Goal: Task Accomplishment & Management: Manage account settings

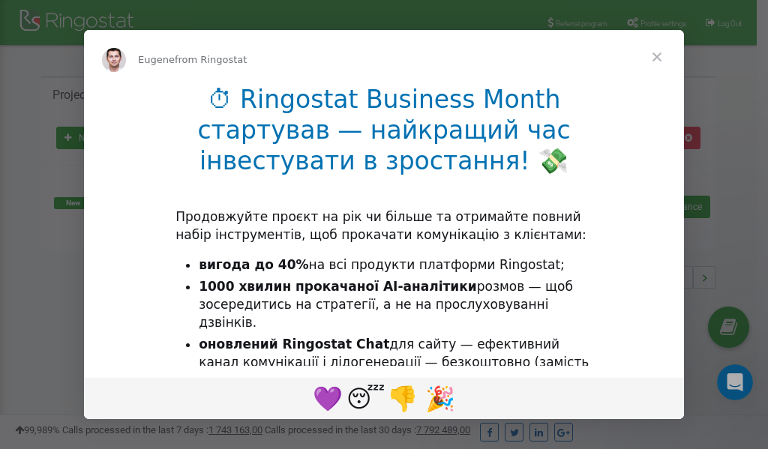
click at [656, 56] on span "Close" at bounding box center [657, 57] width 54 height 54
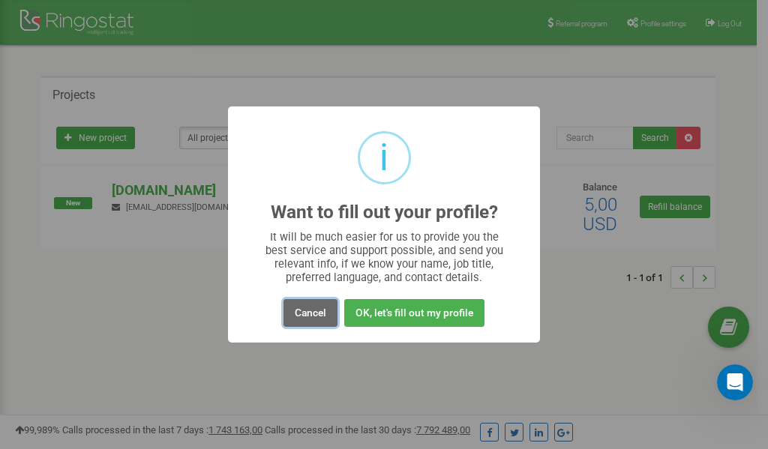
click at [312, 311] on button "Cancel" at bounding box center [311, 313] width 54 height 28
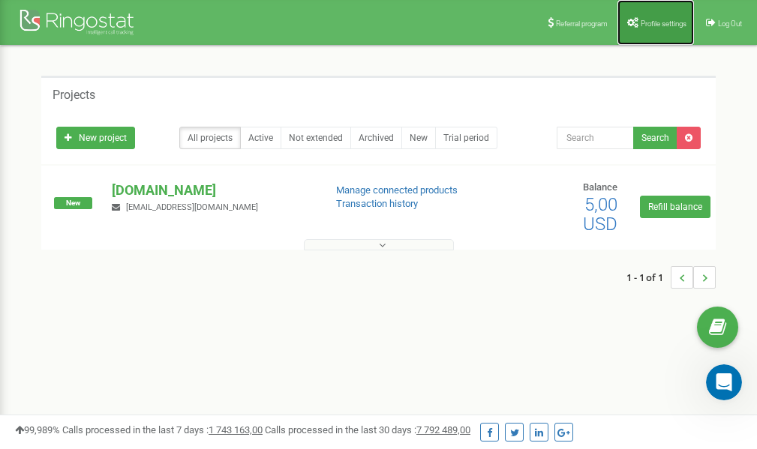
click at [647, 20] on span "Profile settings" at bounding box center [664, 24] width 46 height 8
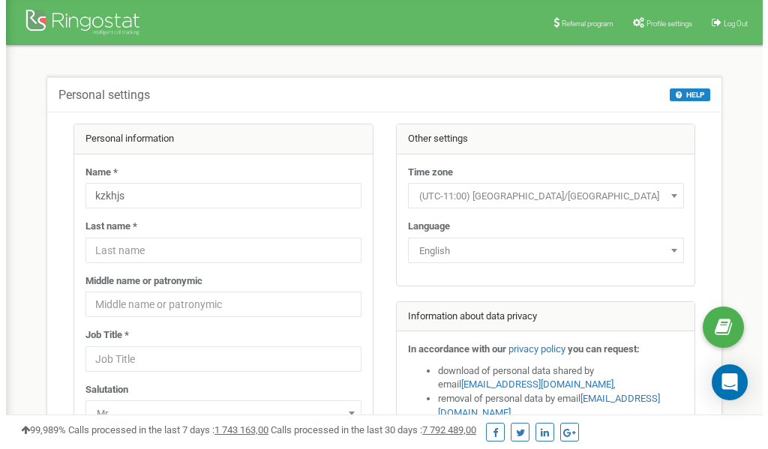
scroll to position [75, 0]
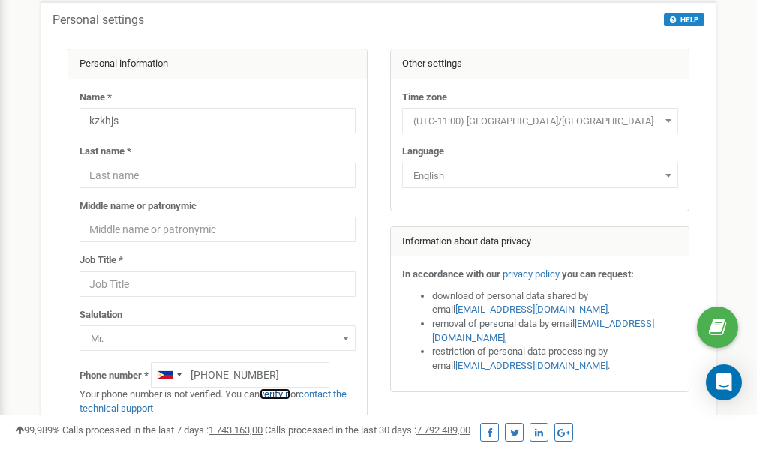
click at [287, 393] on link "verify it" at bounding box center [275, 394] width 31 height 11
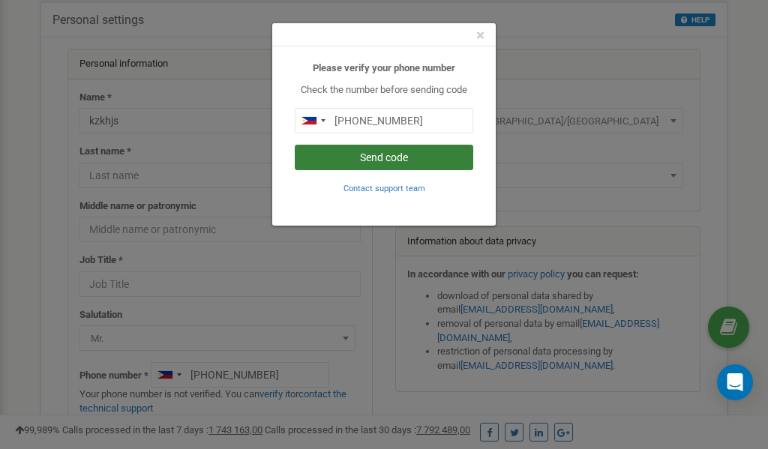
click at [392, 155] on button "Send code" at bounding box center [384, 158] width 179 height 26
